Goal: Task Accomplishment & Management: Manage account settings

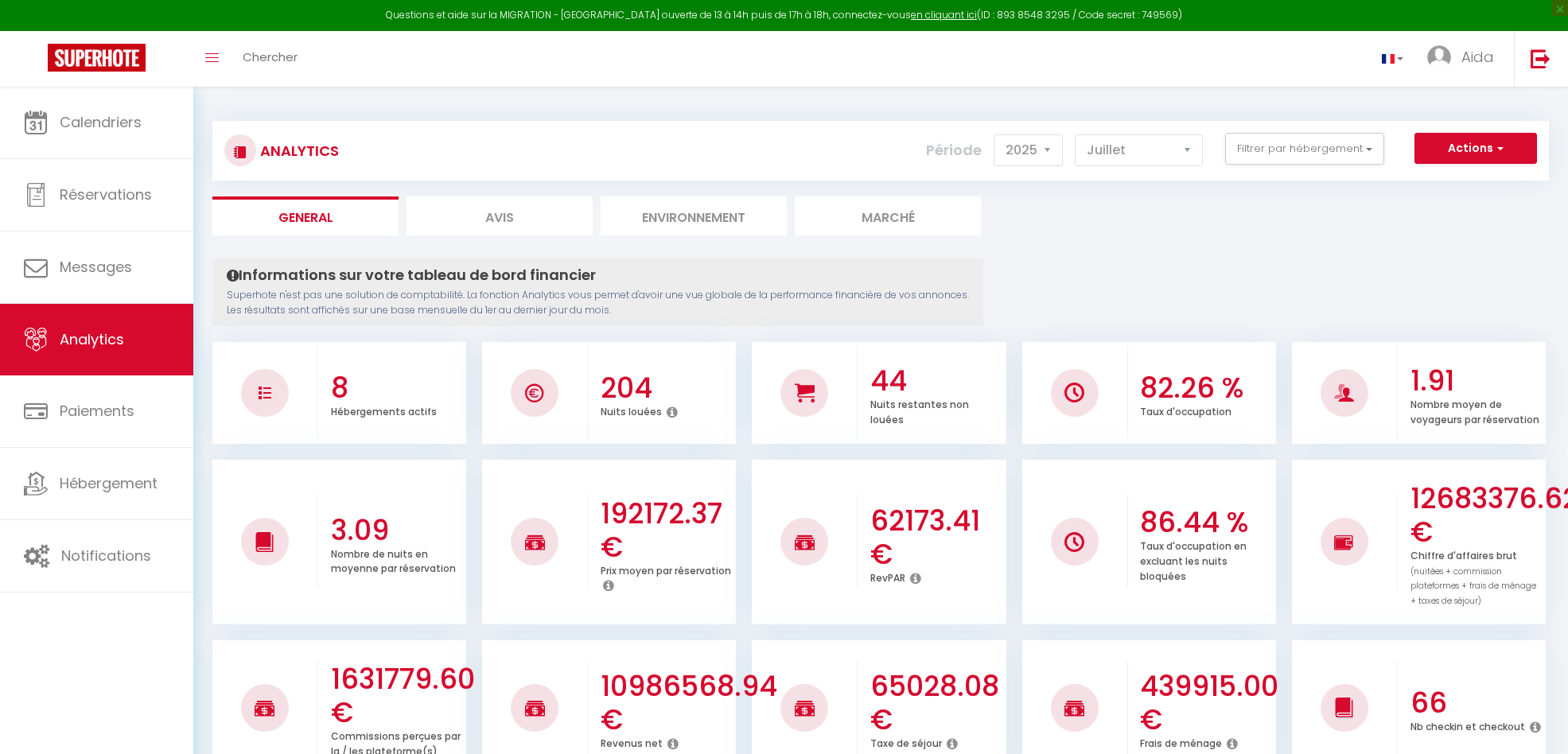
select select "2025"
select select "7"
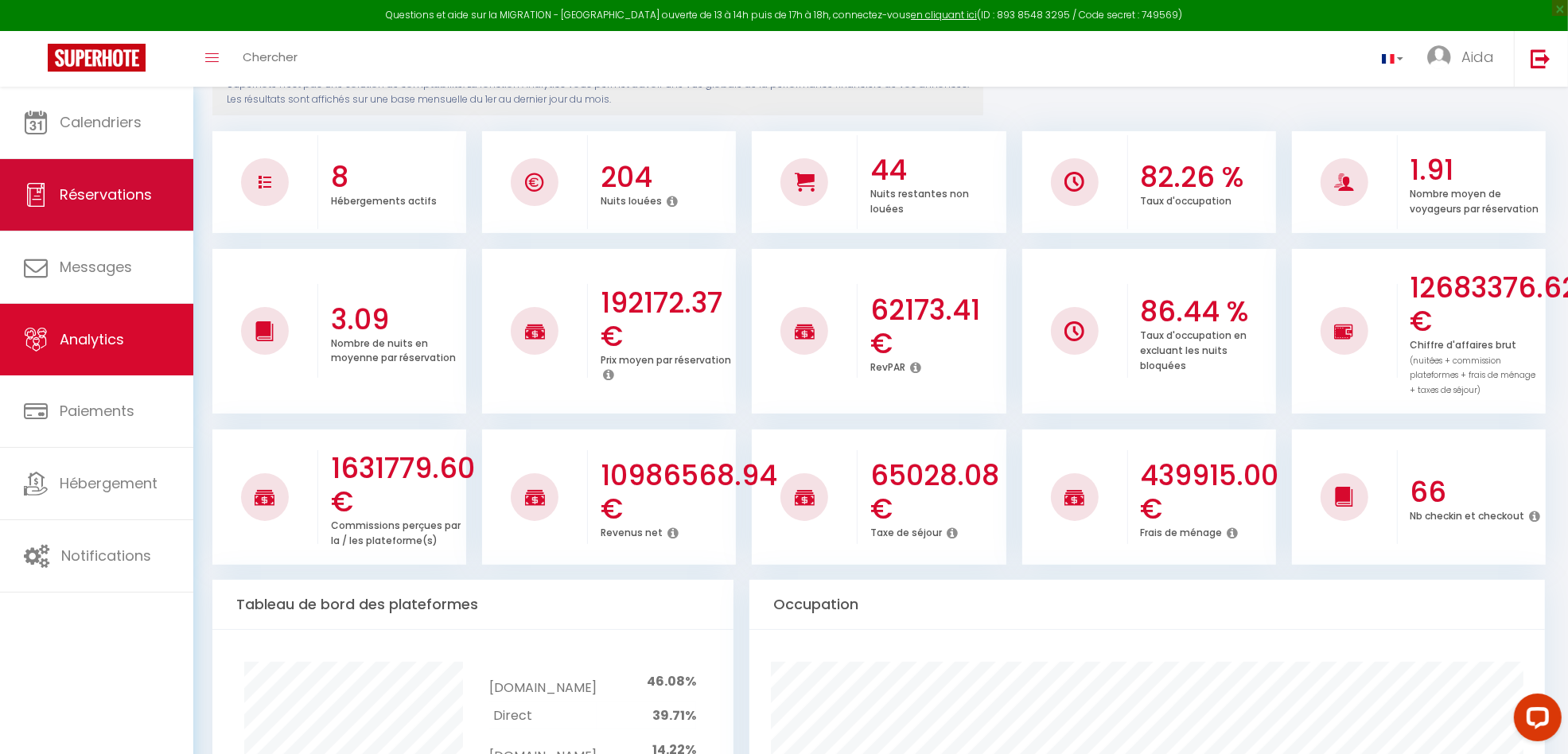
scroll to position [211, 0]
click at [99, 177] on link "Réservations" at bounding box center [96, 195] width 193 height 71
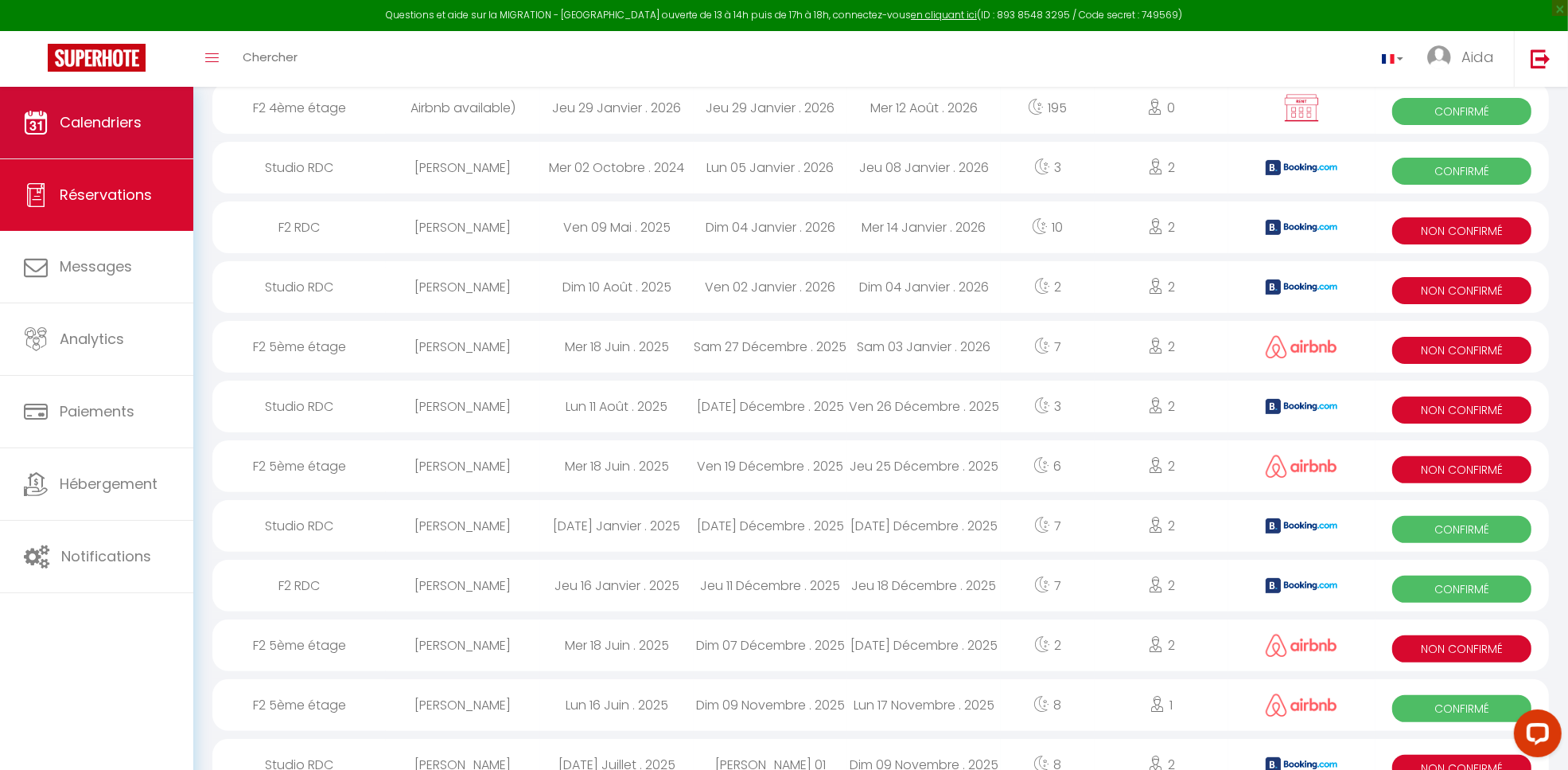
scroll to position [1321, 0]
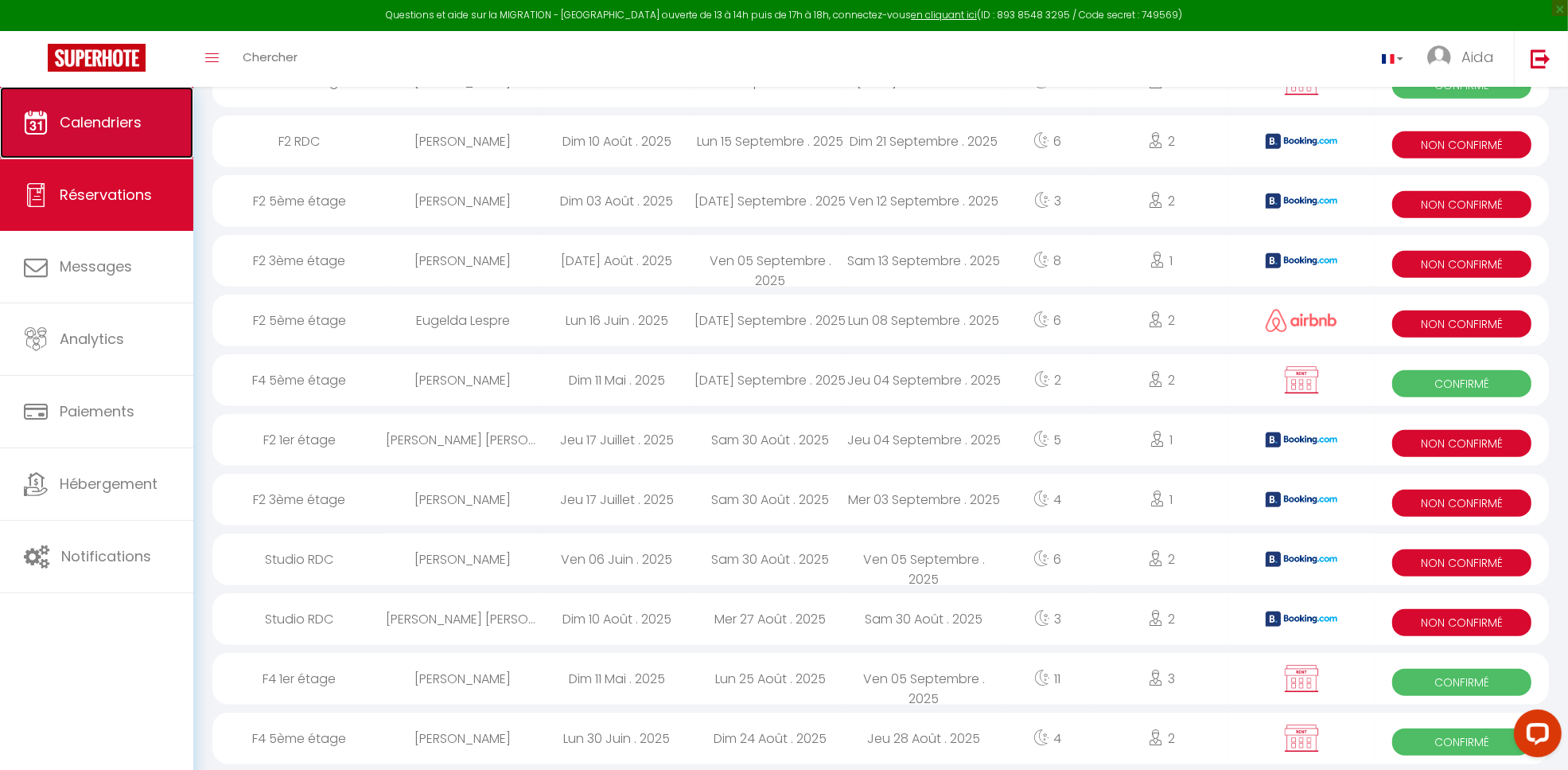
click at [148, 136] on link "Calendriers" at bounding box center [96, 123] width 193 height 71
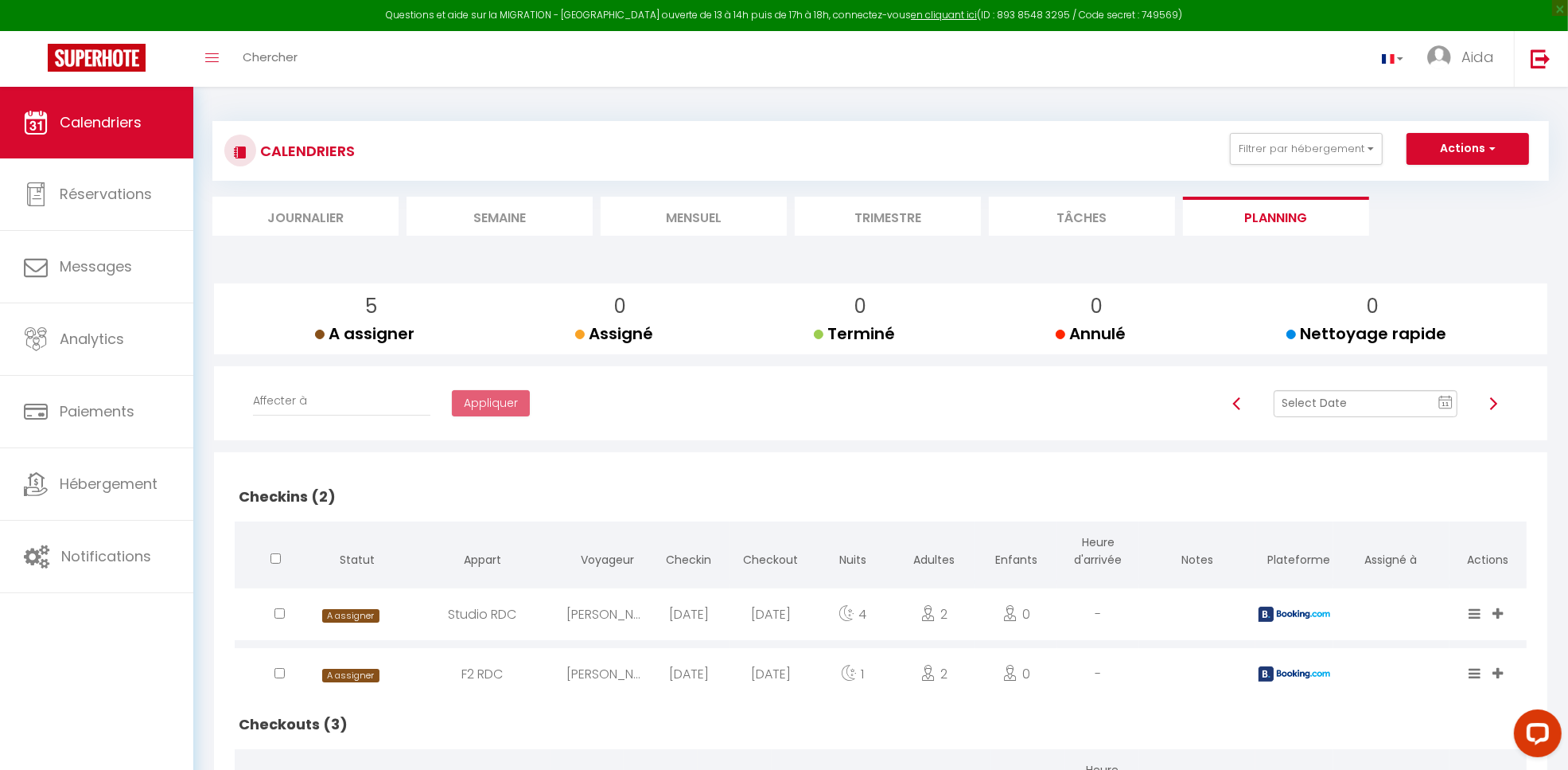
click at [704, 216] on li "Mensuel" at bounding box center [693, 216] width 186 height 39
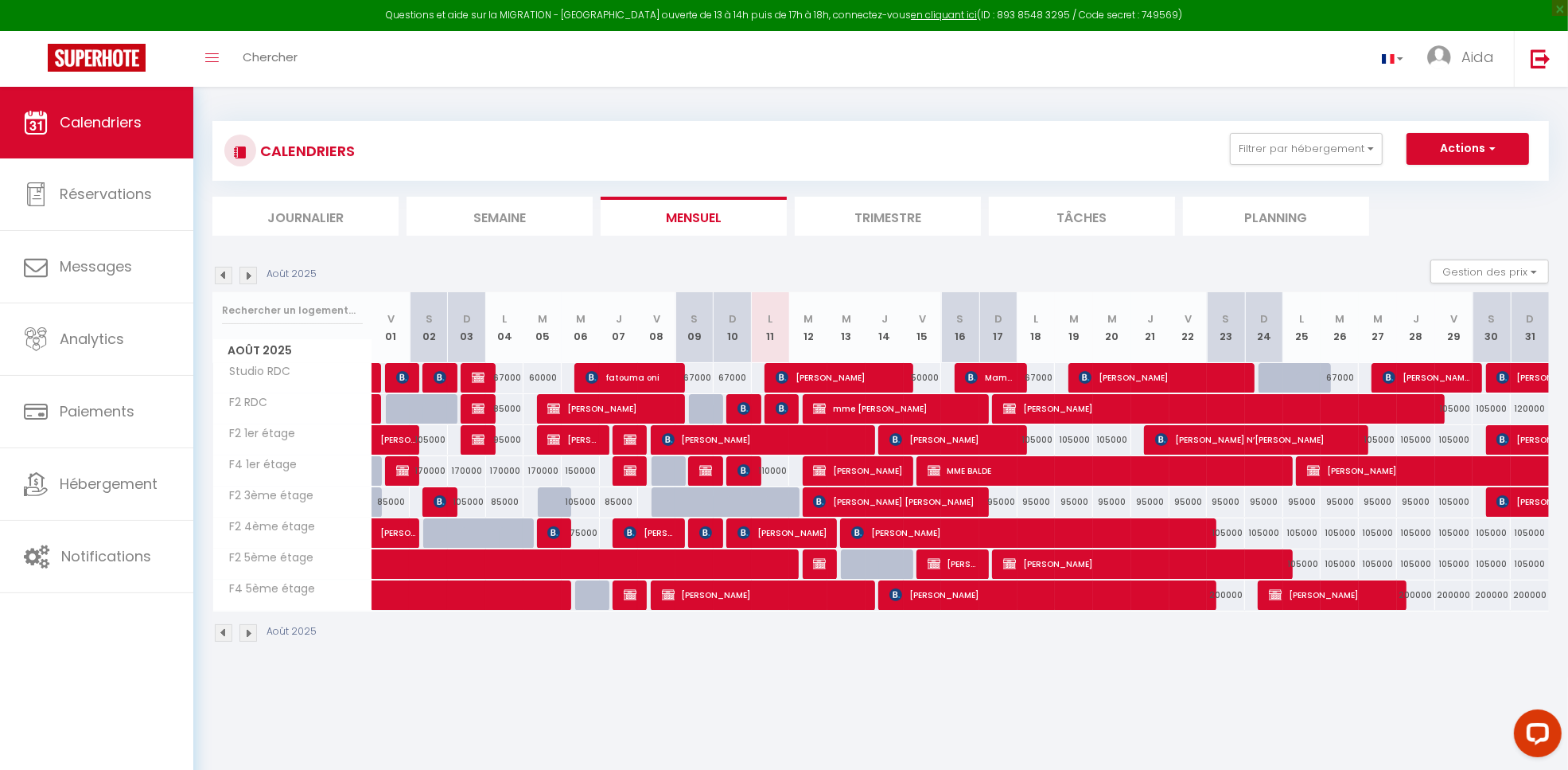
click at [230, 279] on img at bounding box center [224, 275] width 18 height 18
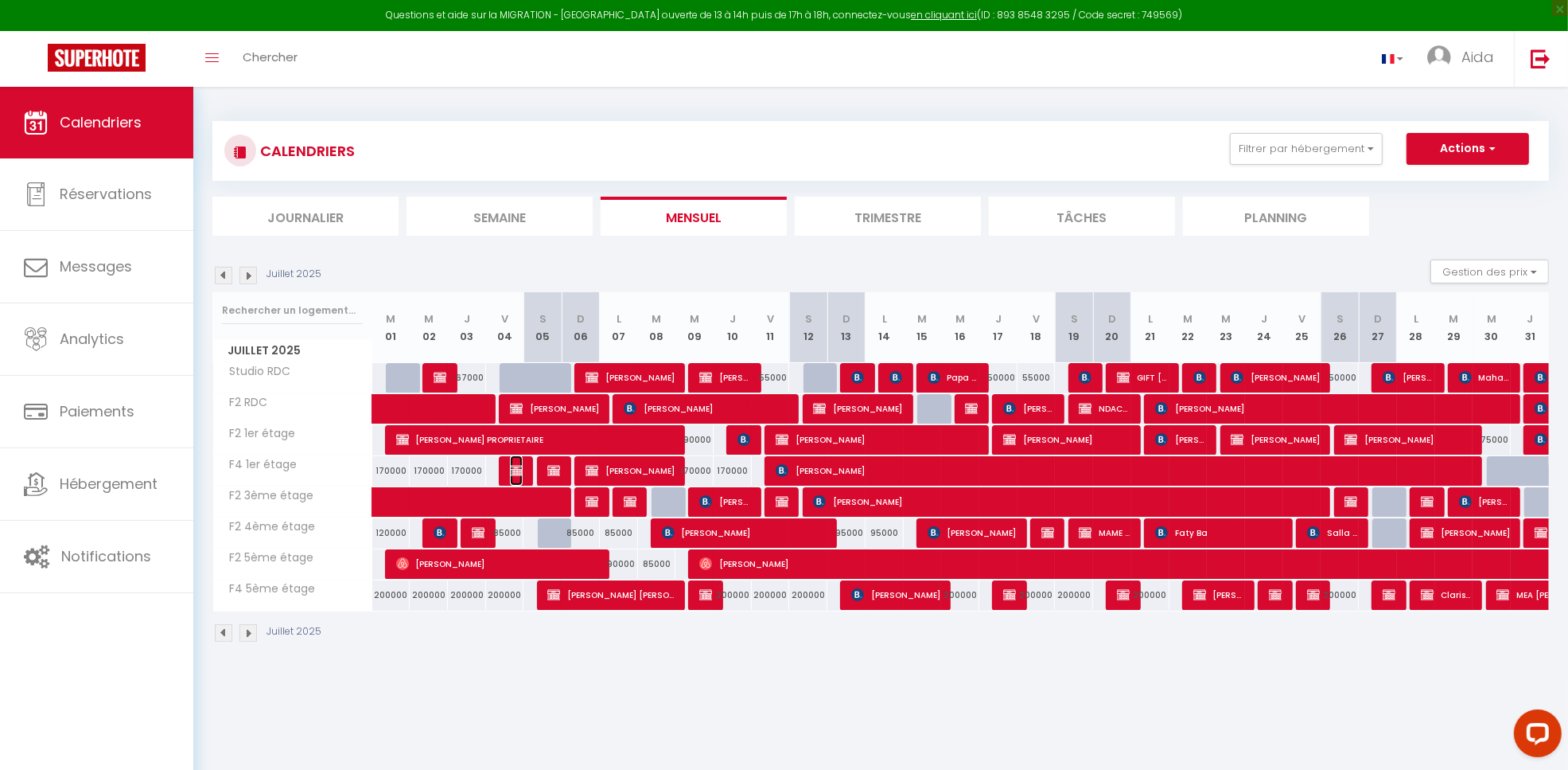
click at [512, 467] on img at bounding box center [516, 471] width 13 height 13
select select "OK"
select select "0"
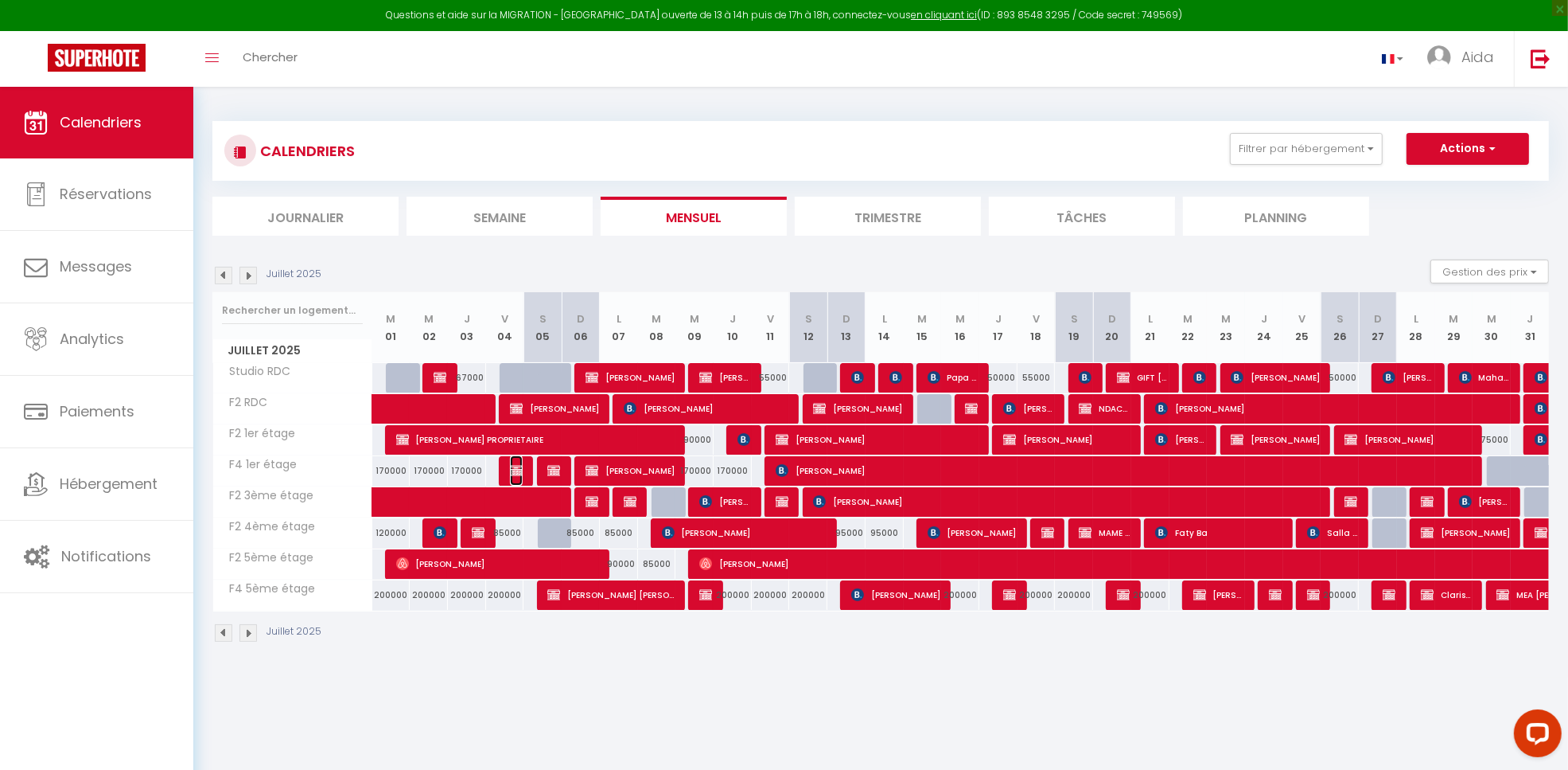
select select "1"
select select
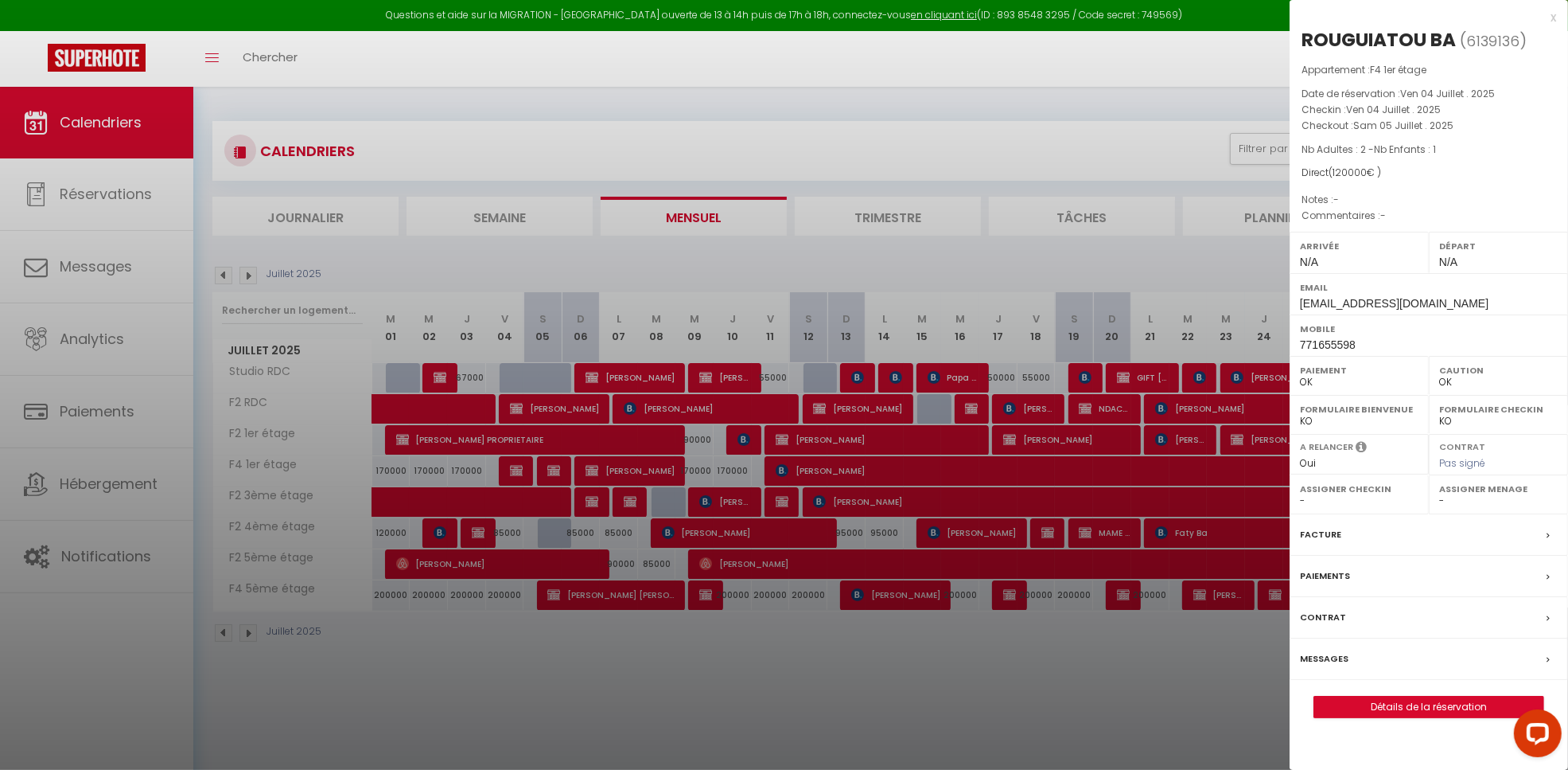
click at [549, 673] on div at bounding box center [784, 385] width 1568 height 770
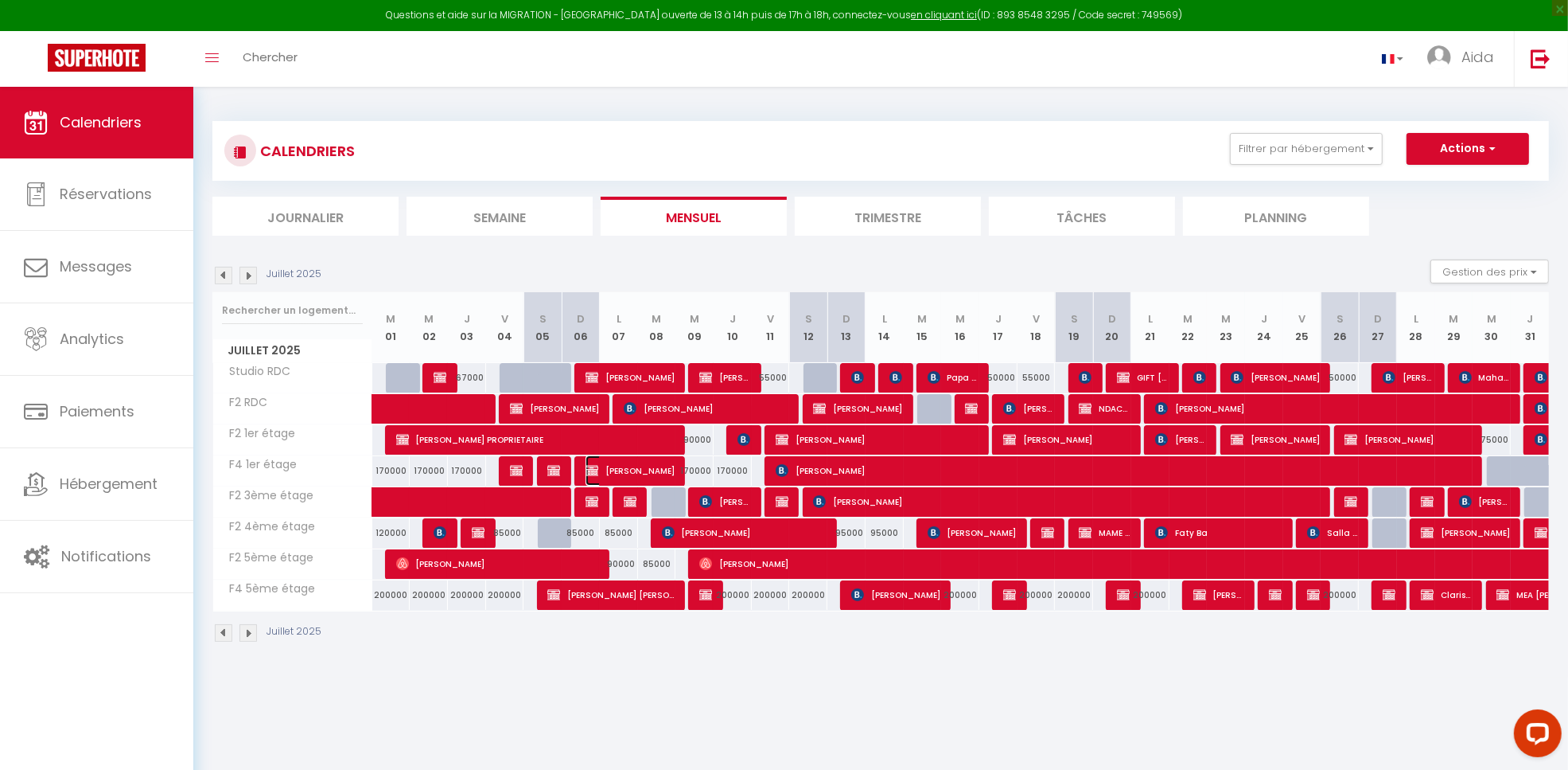
click at [630, 472] on span "[PERSON_NAME]" at bounding box center [630, 471] width 89 height 31
select select "KO"
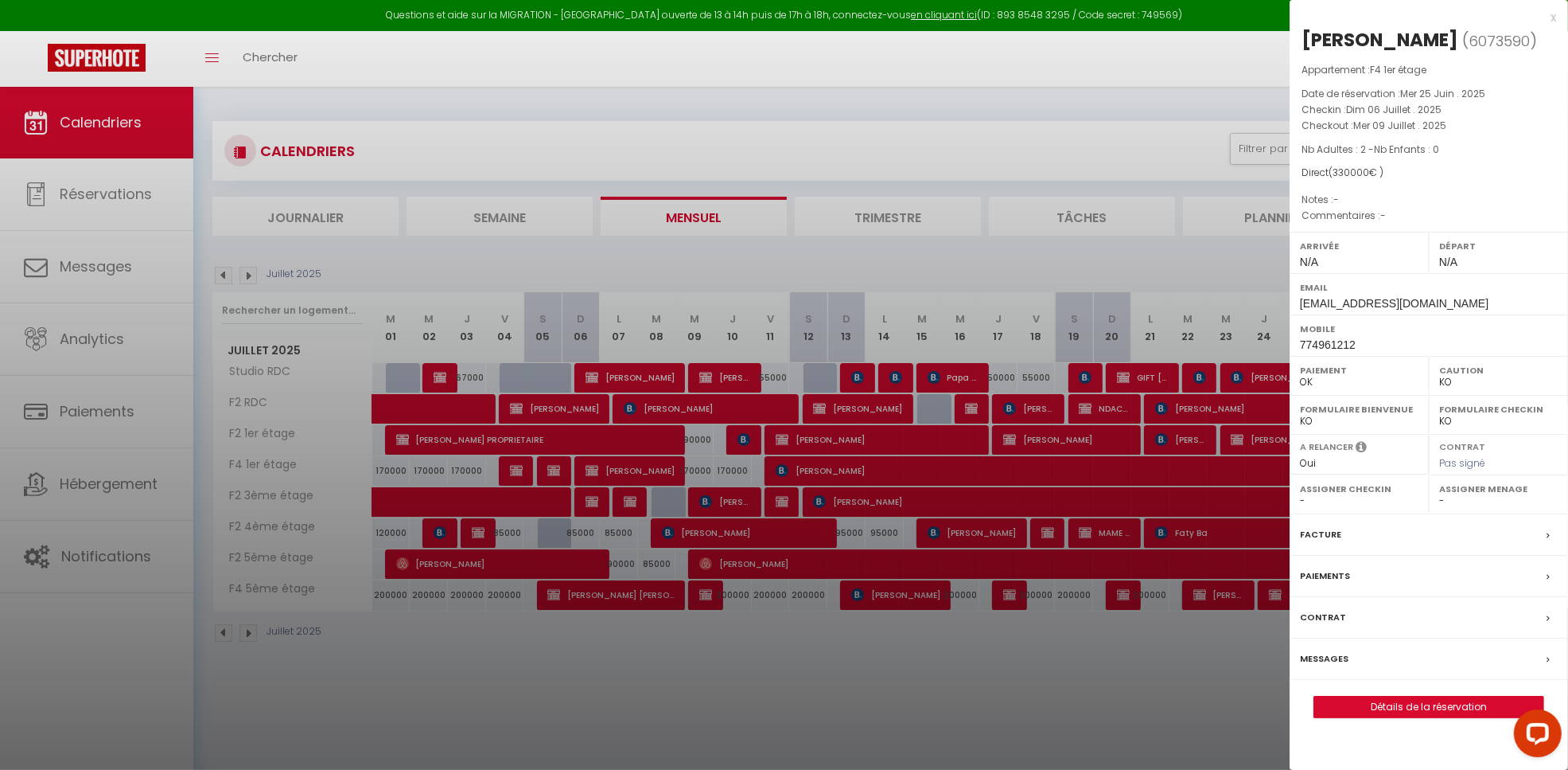
click at [946, 689] on div at bounding box center [784, 385] width 1568 height 770
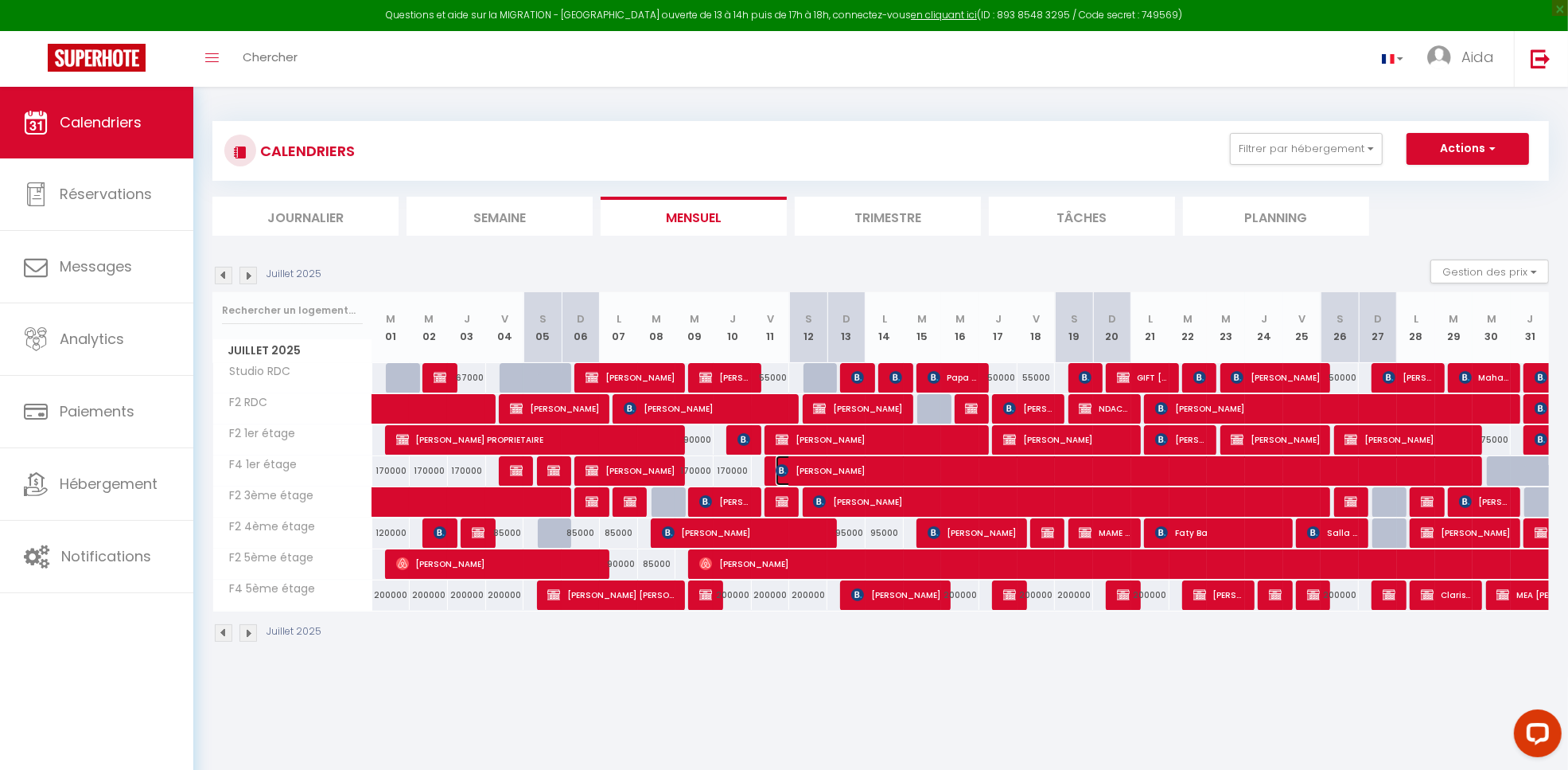
click at [975, 470] on span "[PERSON_NAME]" at bounding box center [1125, 471] width 700 height 31
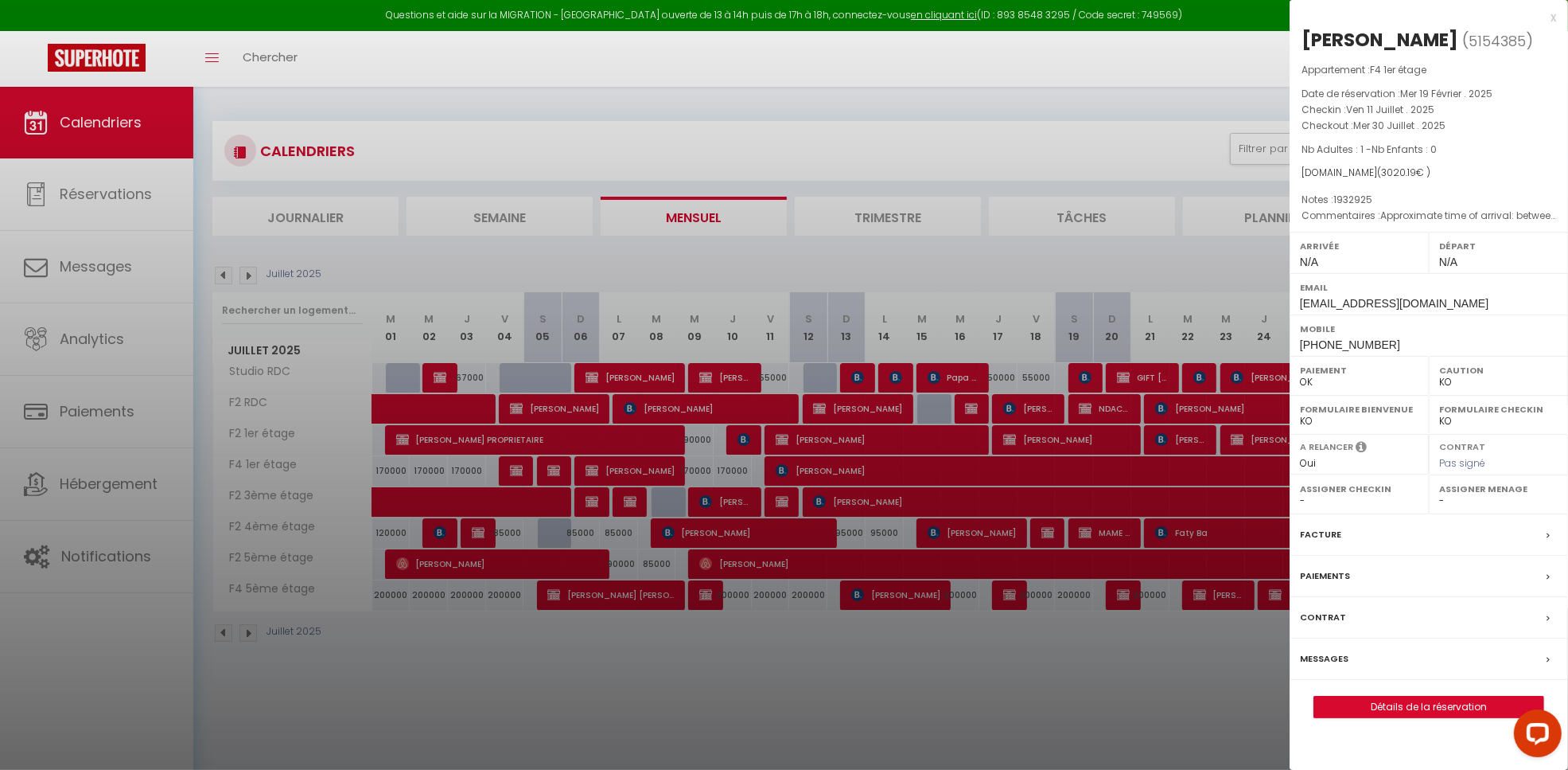
click at [896, 686] on div at bounding box center [784, 385] width 1568 height 770
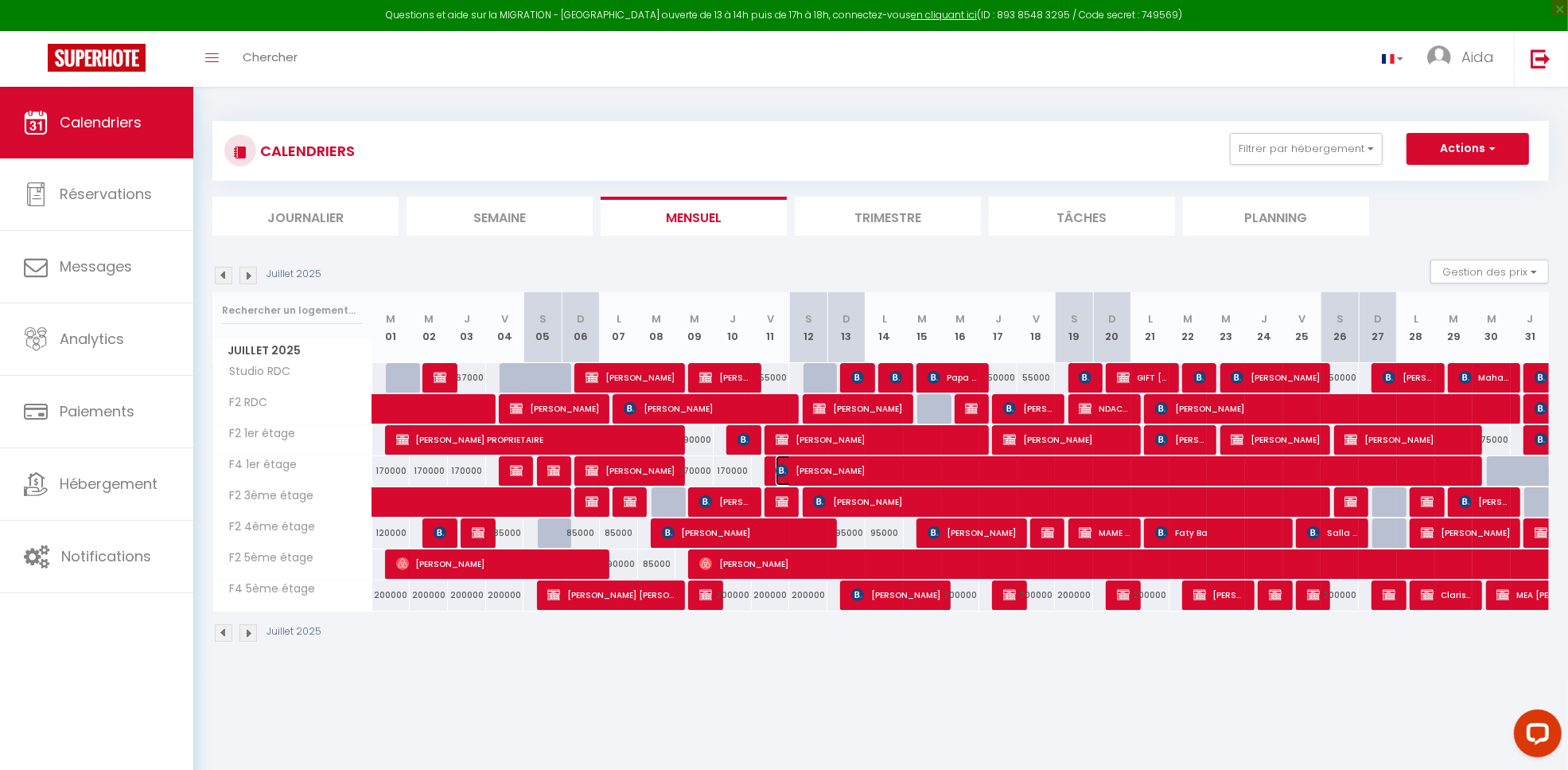
click at [1063, 468] on span "[PERSON_NAME]" at bounding box center [1125, 471] width 700 height 31
